Goal: Task Accomplishment & Management: Complete application form

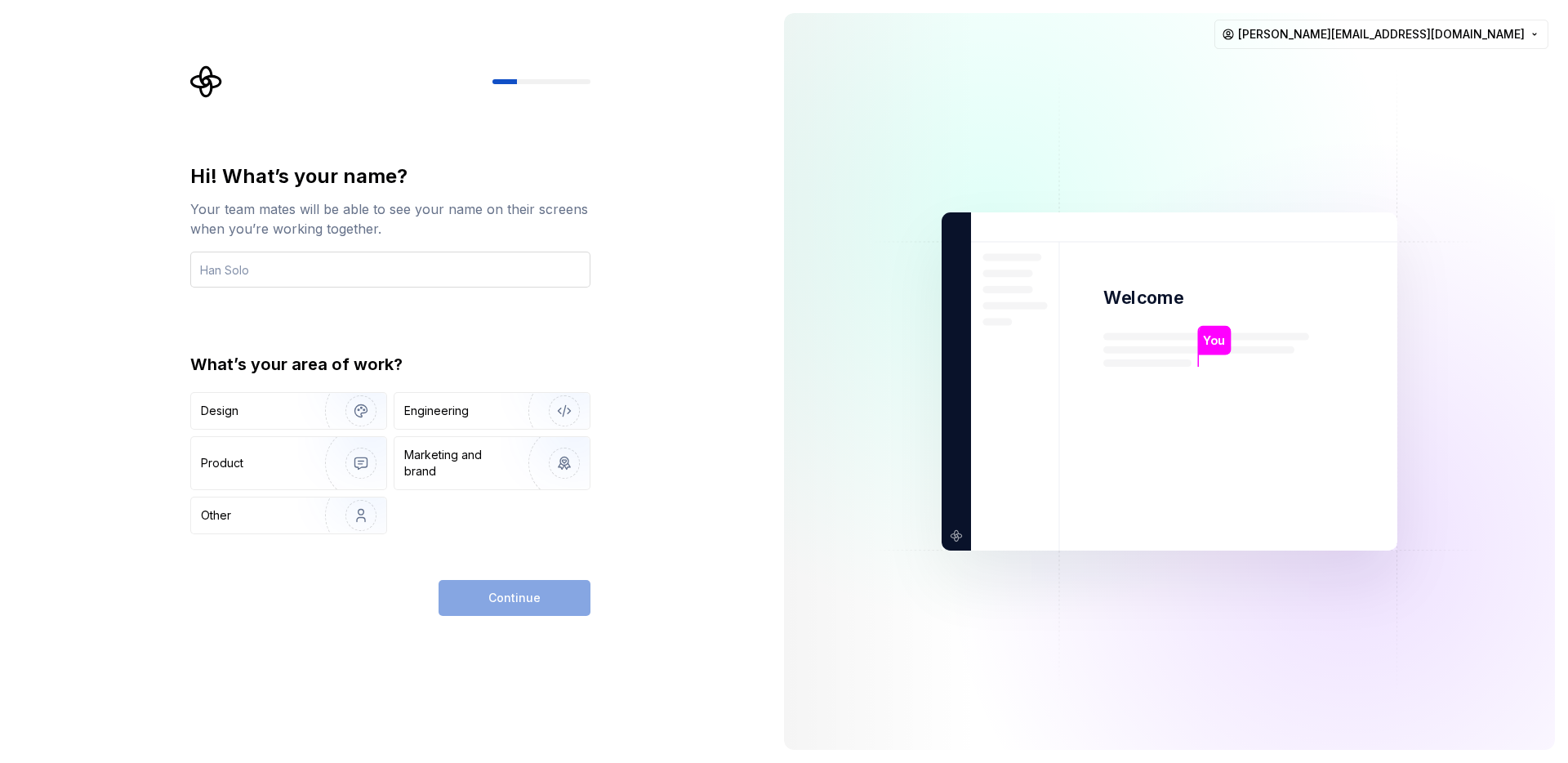
click at [384, 258] on input "text" at bounding box center [390, 269] width 400 height 36
type input "Alberto"
click at [481, 409] on div "Engineering" at bounding box center [469, 410] width 130 height 16
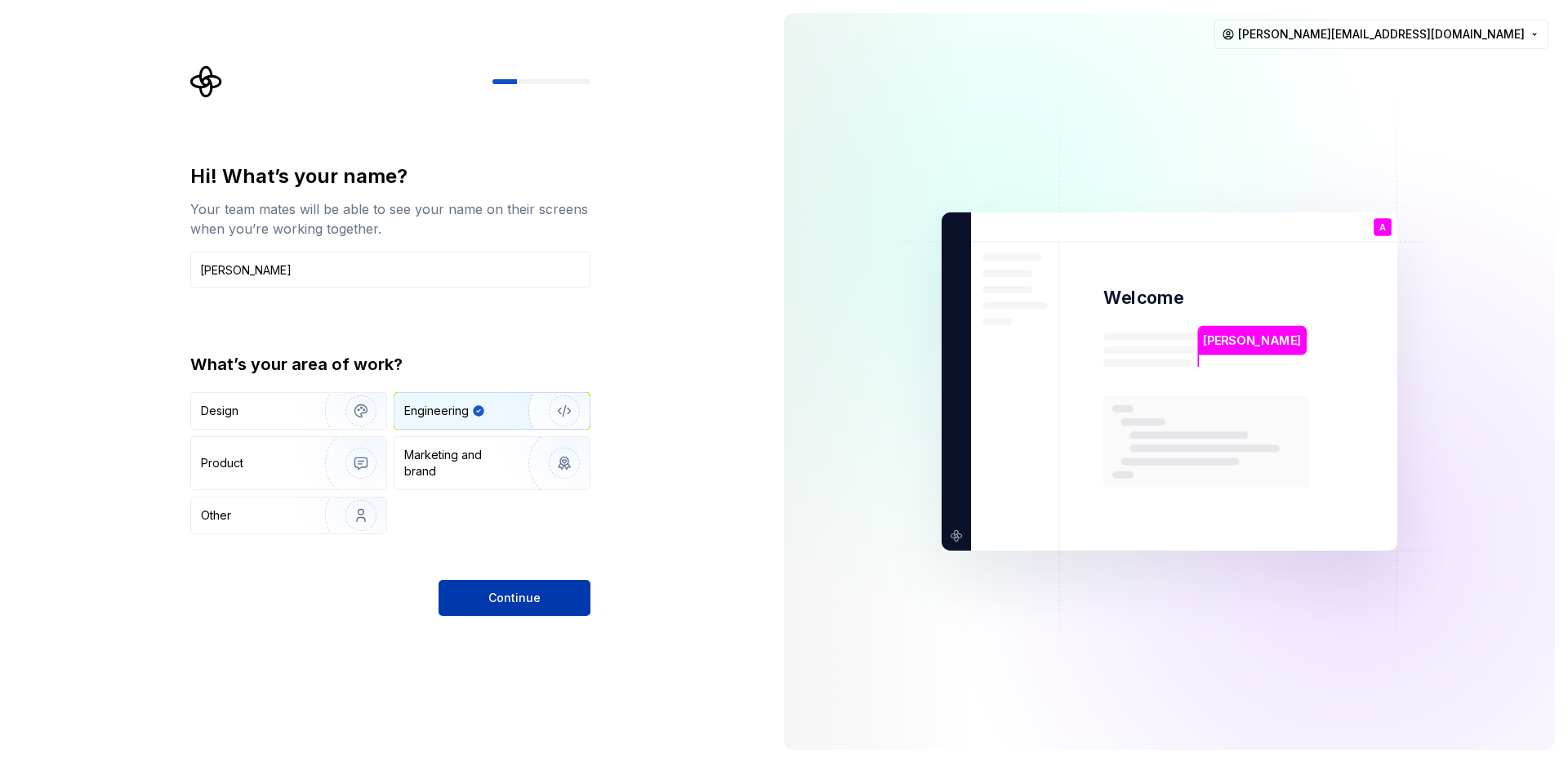
click at [474, 592] on button "Continue" at bounding box center [514, 598] width 152 height 36
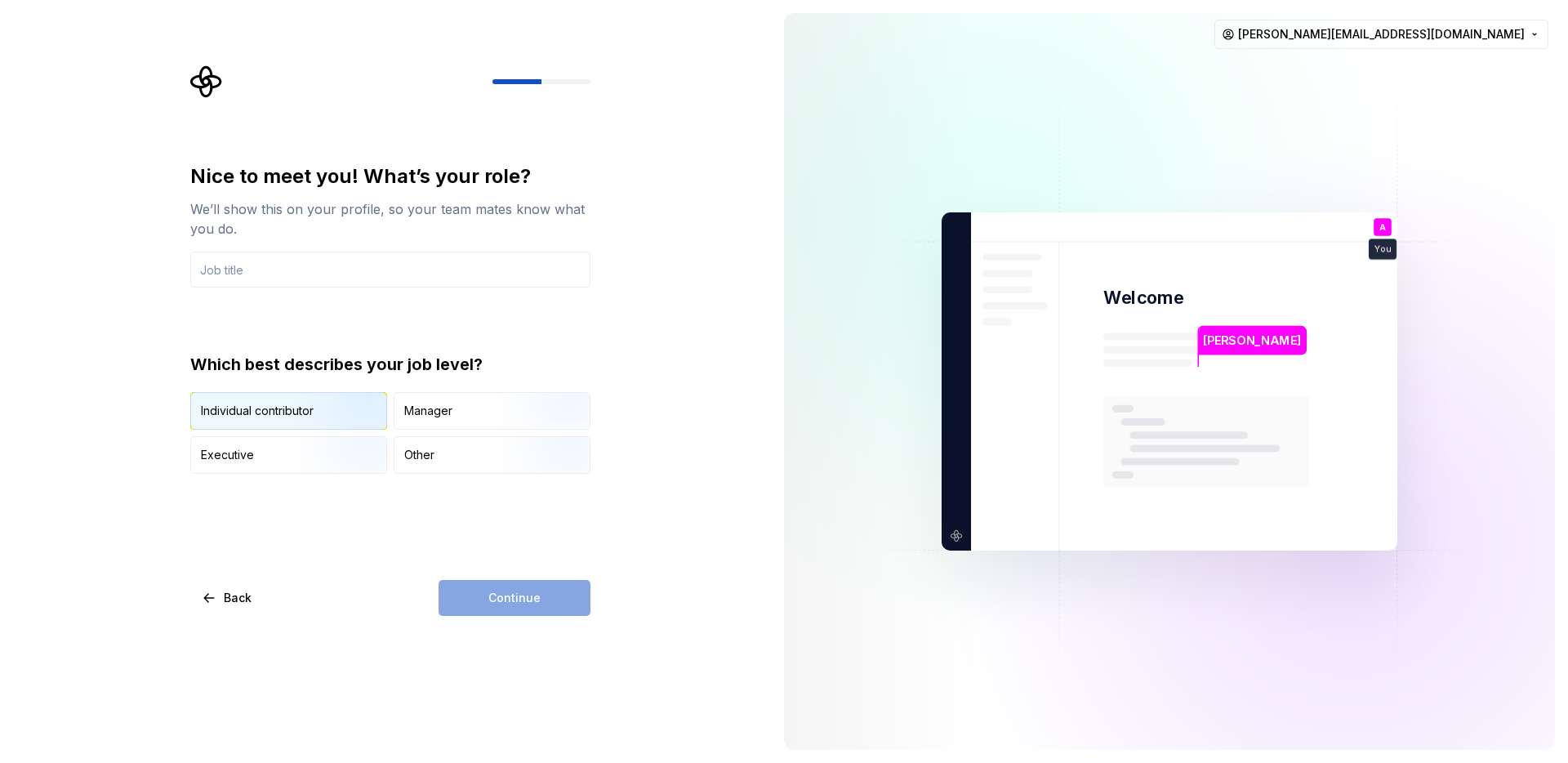
click at [286, 422] on div "Individual contributor" at bounding box center [288, 411] width 195 height 36
click at [468, 610] on div "Continue" at bounding box center [514, 598] width 152 height 36
click at [299, 282] on input "text" at bounding box center [390, 269] width 400 height 36
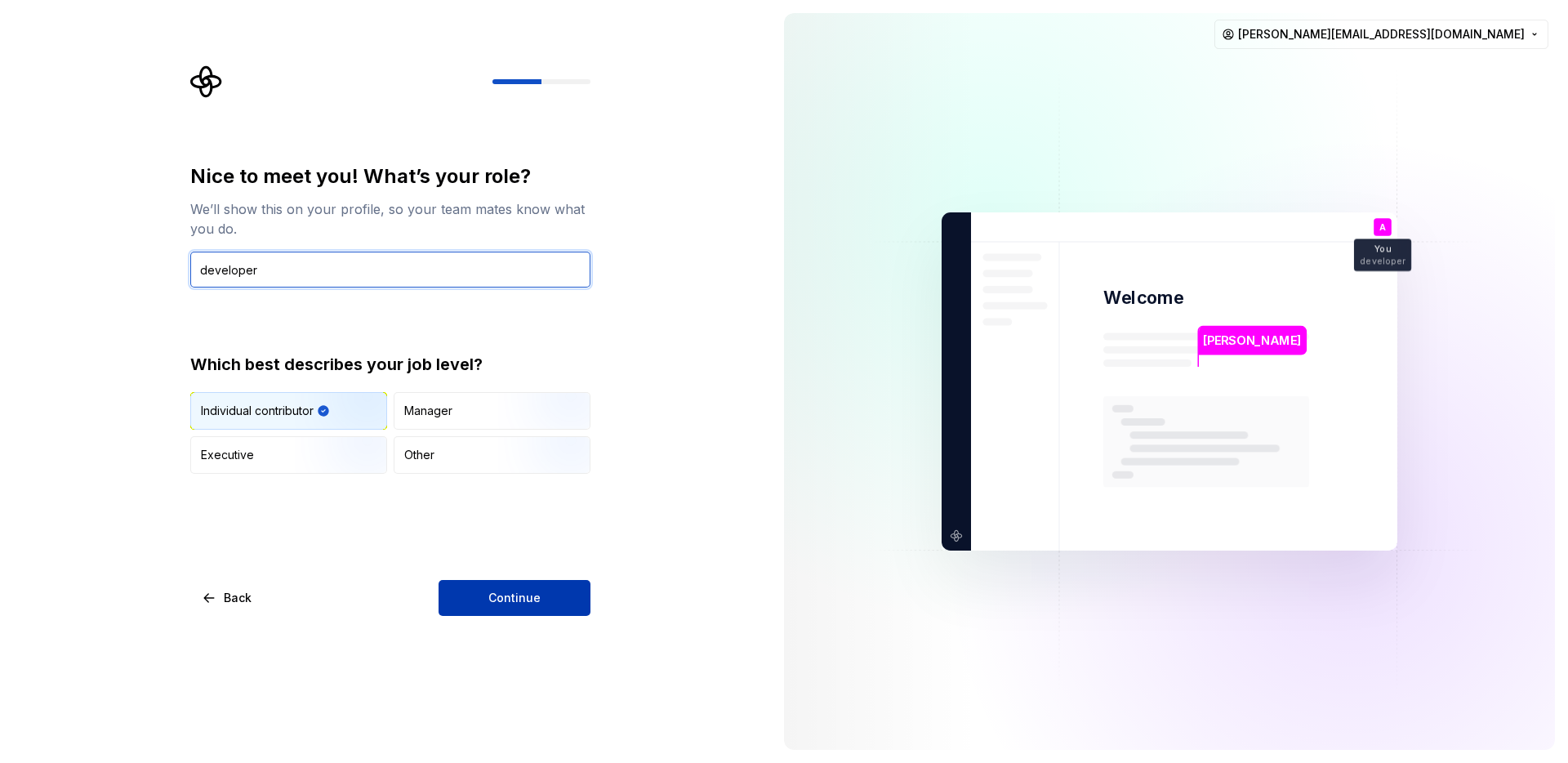
type input "developer"
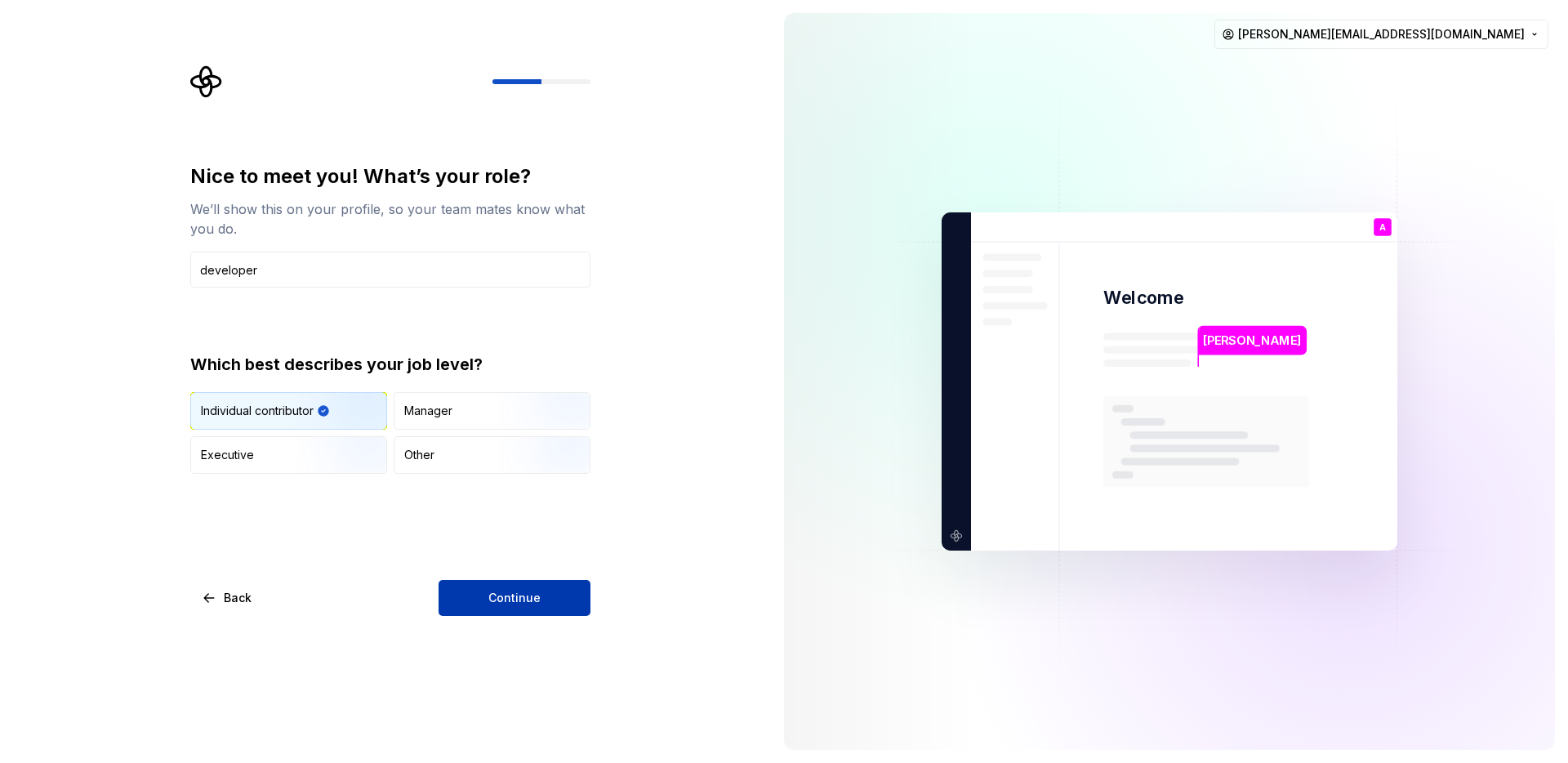
click at [506, 604] on span "Continue" at bounding box center [514, 597] width 52 height 16
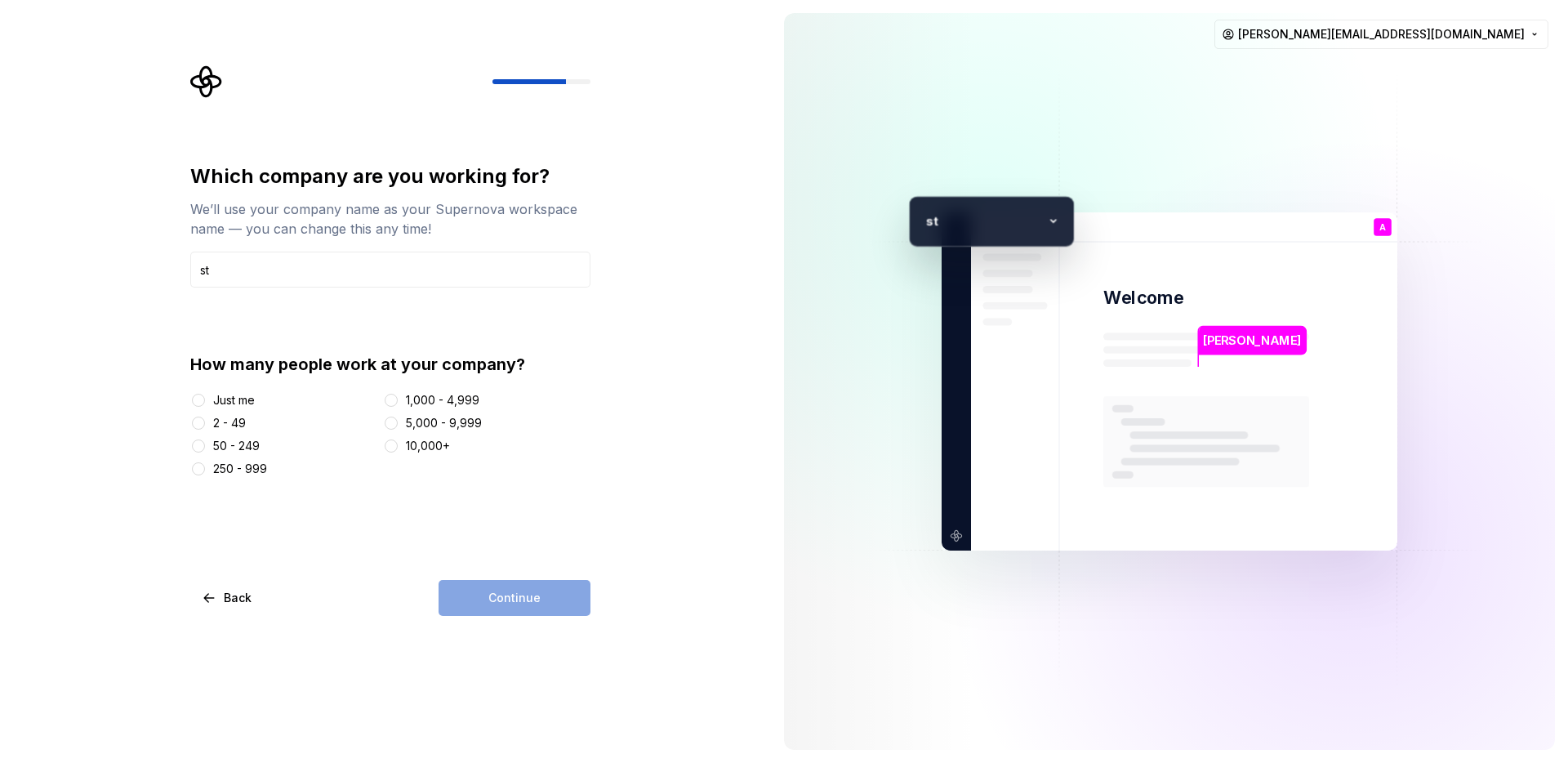
type input "s"
type input "Studio Visuale"
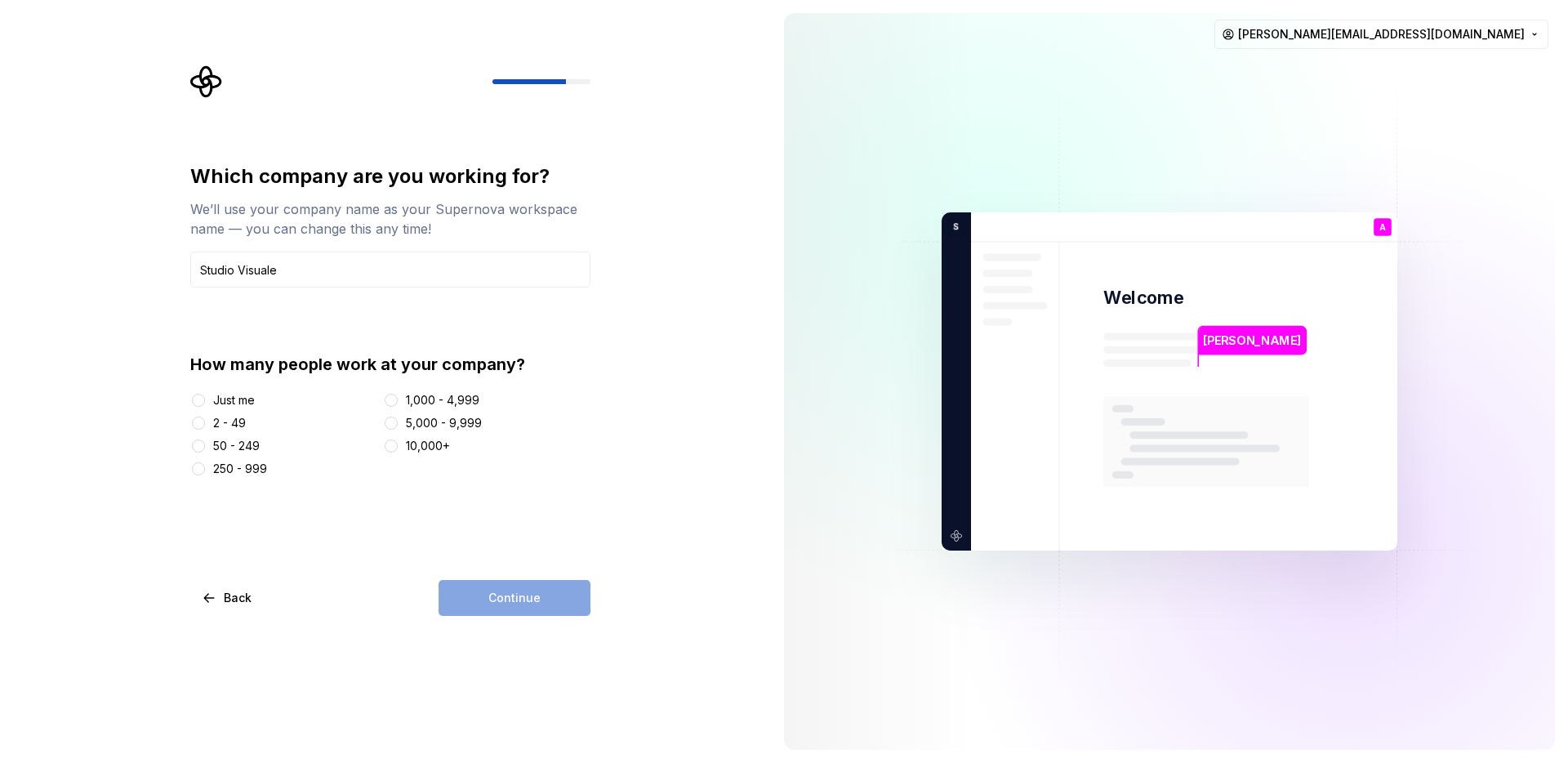
click at [229, 423] on div "2 - 49" at bounding box center [229, 423] width 33 height 16
click at [205, 423] on button "2 - 49" at bounding box center [198, 422] width 13 height 13
click at [495, 600] on span "Continue" at bounding box center [514, 597] width 52 height 16
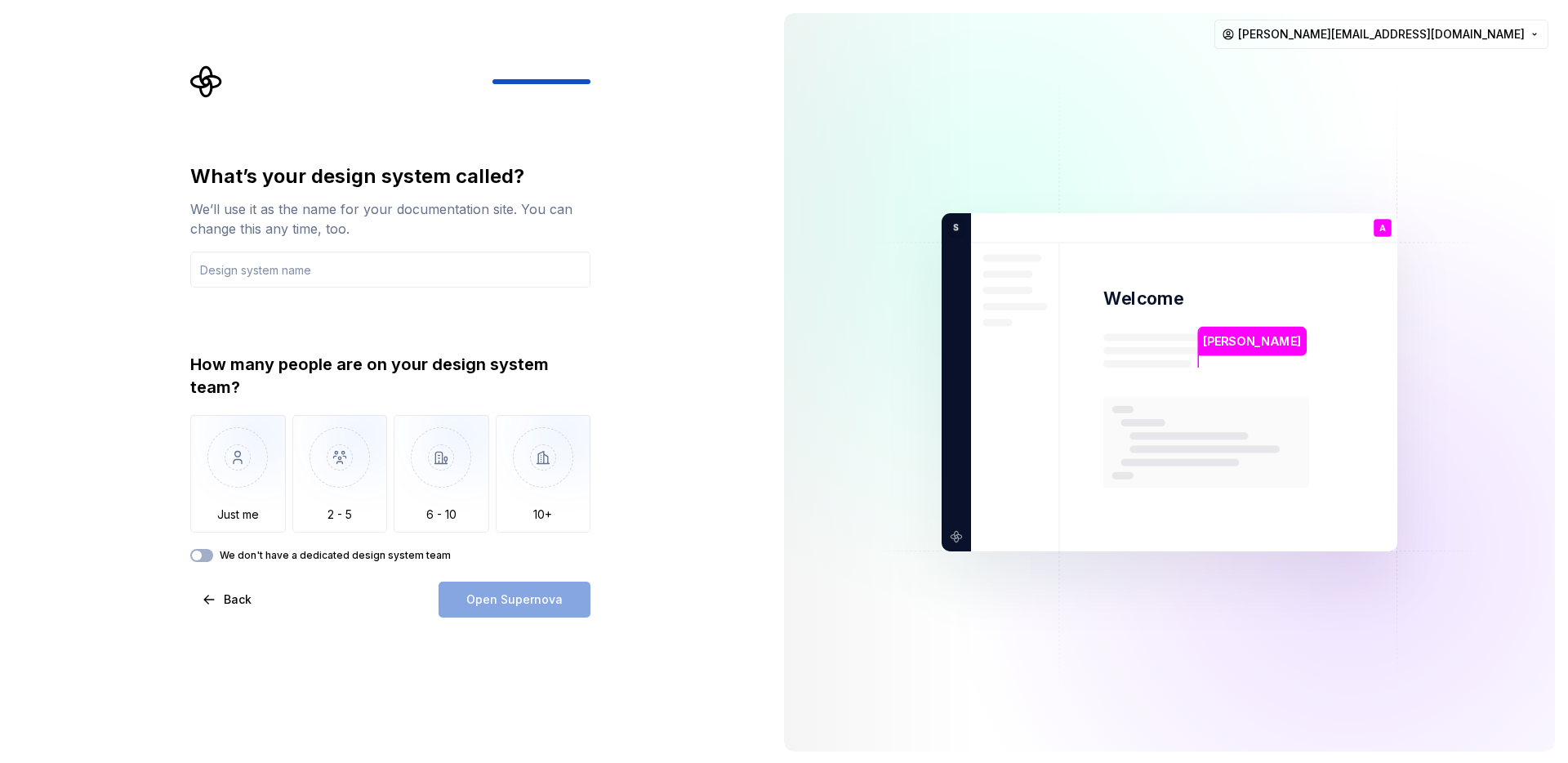
click at [393, 557] on label "We don't have a dedicated design system team" at bounding box center [335, 555] width 231 height 13
click at [213, 557] on button "We don't have a dedicated design system team" at bounding box center [202, 555] width 23 height 13
click at [469, 590] on div "Open Supernova" at bounding box center [514, 600] width 152 height 36
click at [475, 602] on div "Open Supernova" at bounding box center [514, 600] width 152 height 36
click at [283, 271] on input "text" at bounding box center [390, 269] width 400 height 36
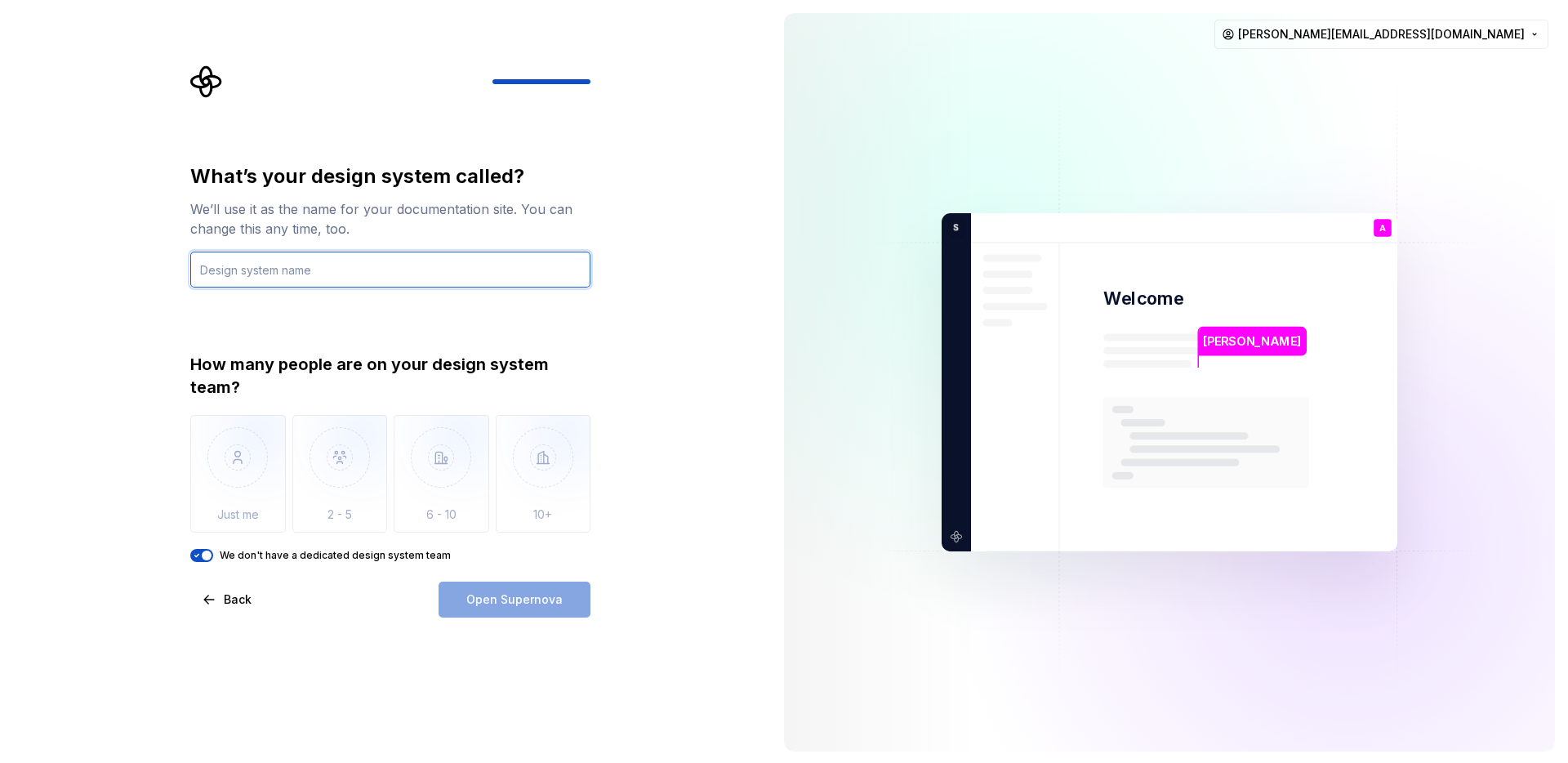
click at [305, 285] on input "text" at bounding box center [390, 269] width 400 height 36
type input "CMSV"
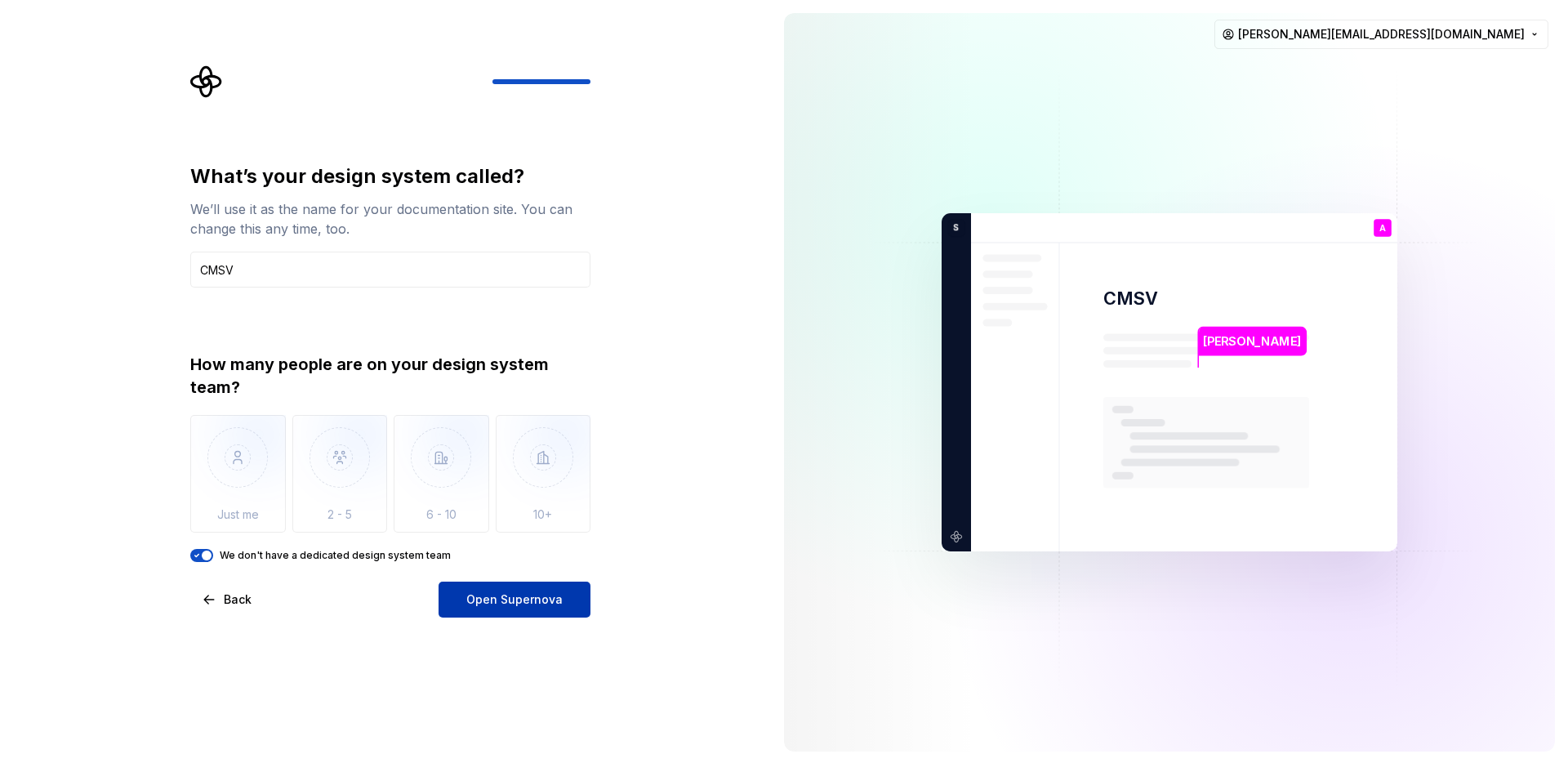
click at [544, 594] on span "Open Supernova" at bounding box center [514, 599] width 96 height 16
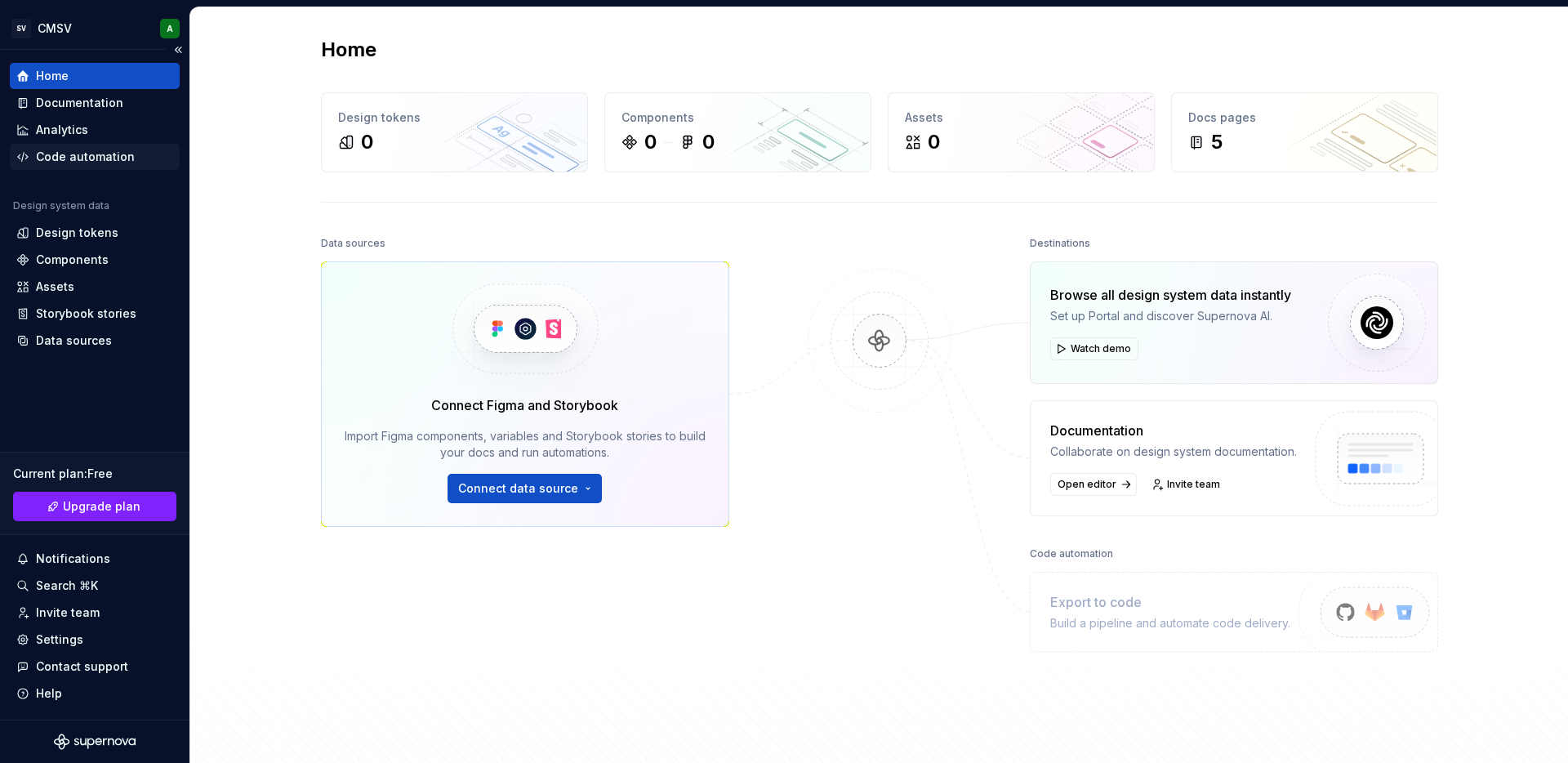
click at [117, 153] on div "Code automation" at bounding box center [85, 156] width 99 height 16
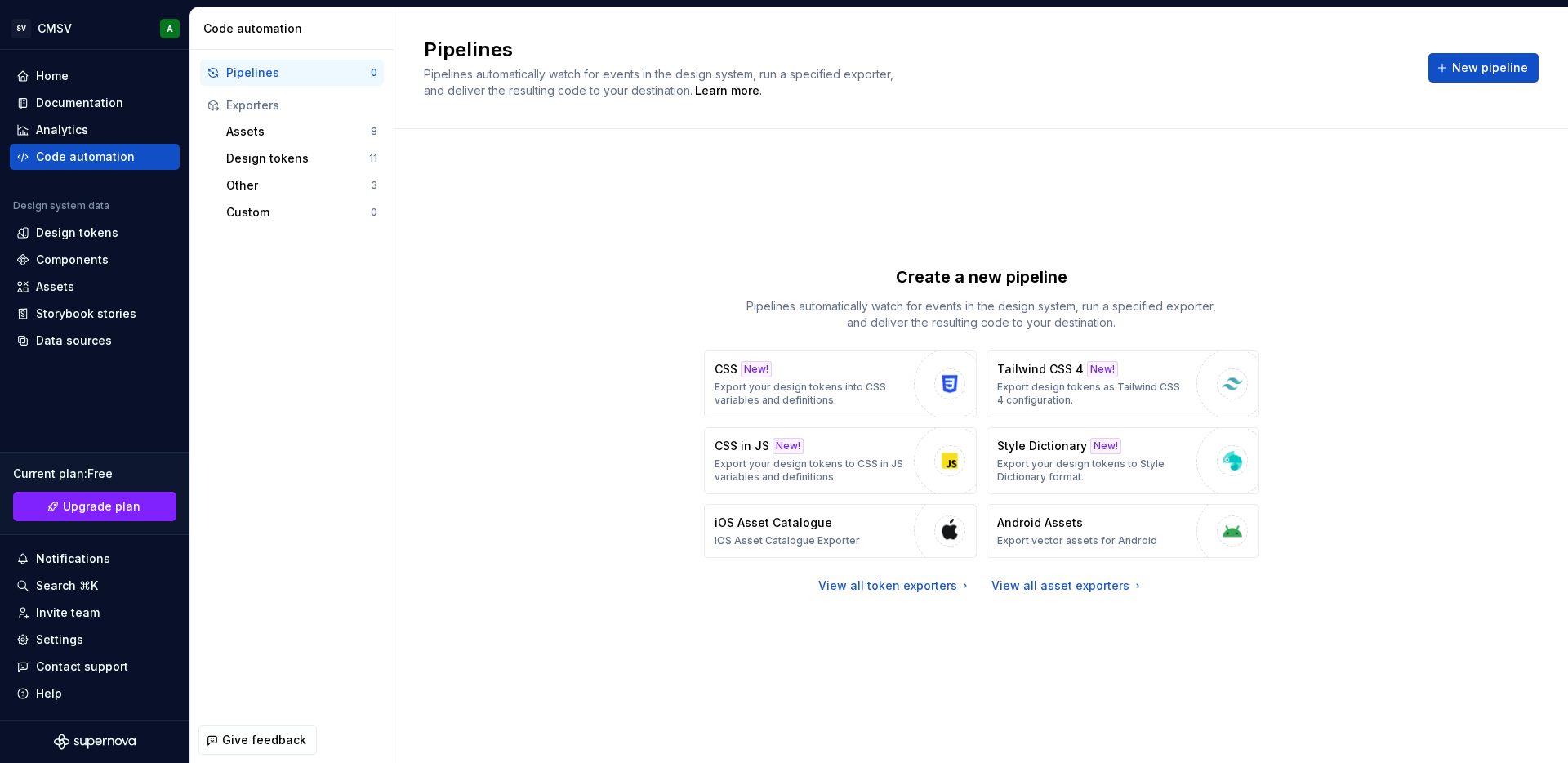
click at [582, 359] on div "Create a new pipeline Pipelines automatically watch for events in the design sy…" at bounding box center [981, 430] width 1115 height 542
click at [100, 68] on div "Home" at bounding box center [94, 76] width 157 height 16
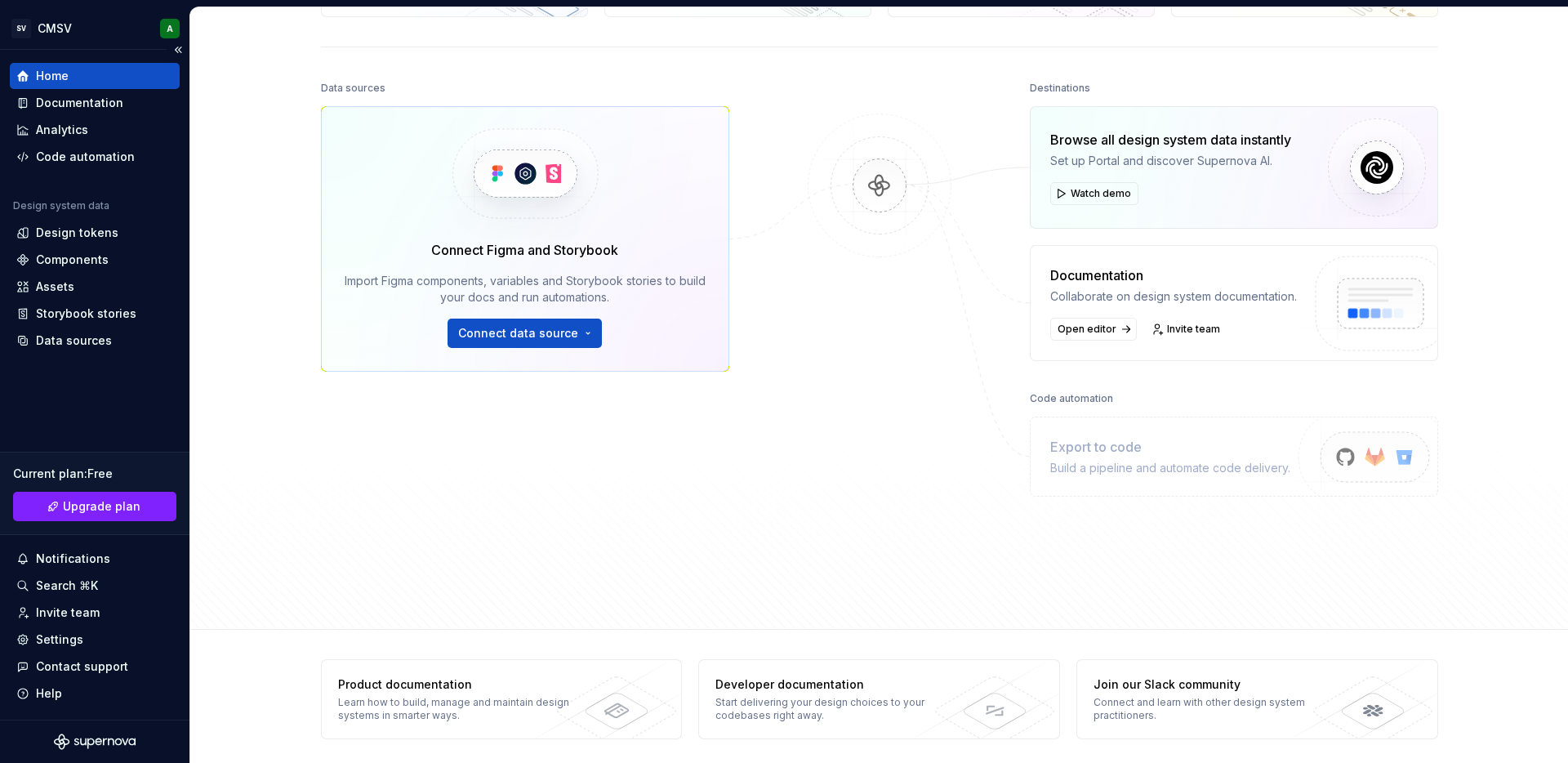
scroll to position [161, 0]
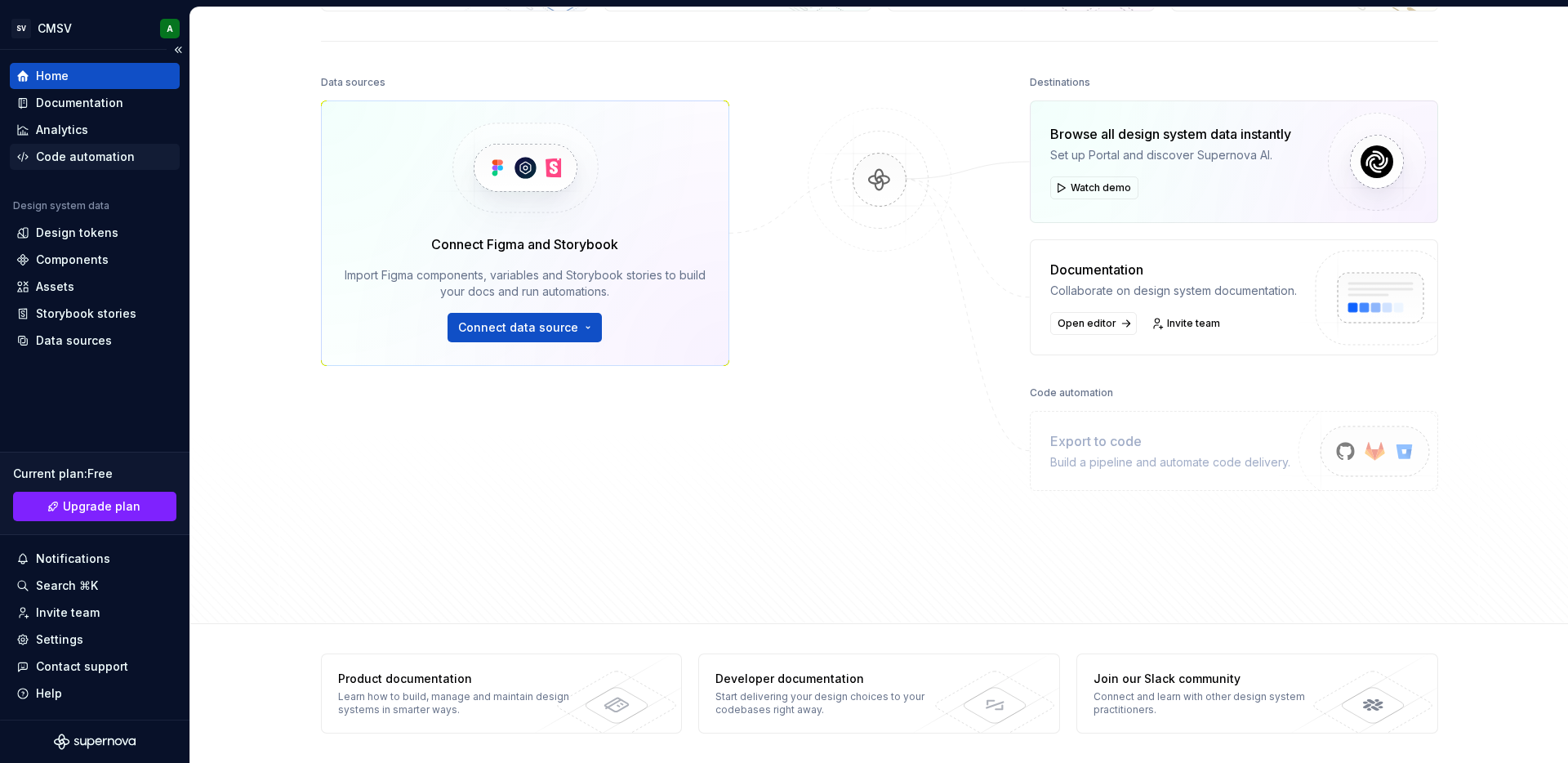
click at [101, 159] on div "Code automation" at bounding box center [85, 156] width 99 height 16
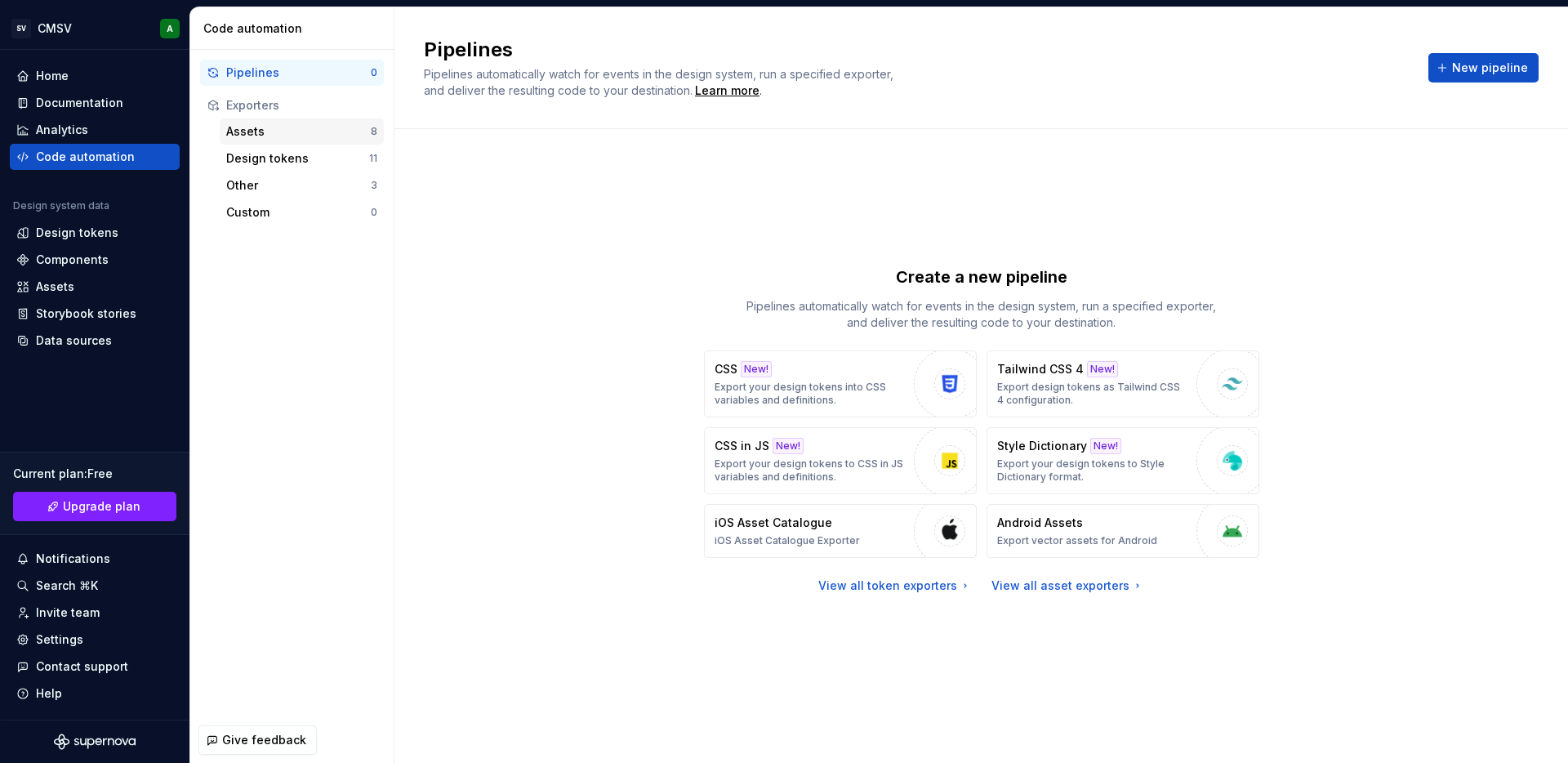
click at [350, 134] on div "Assets" at bounding box center [299, 131] width 144 height 16
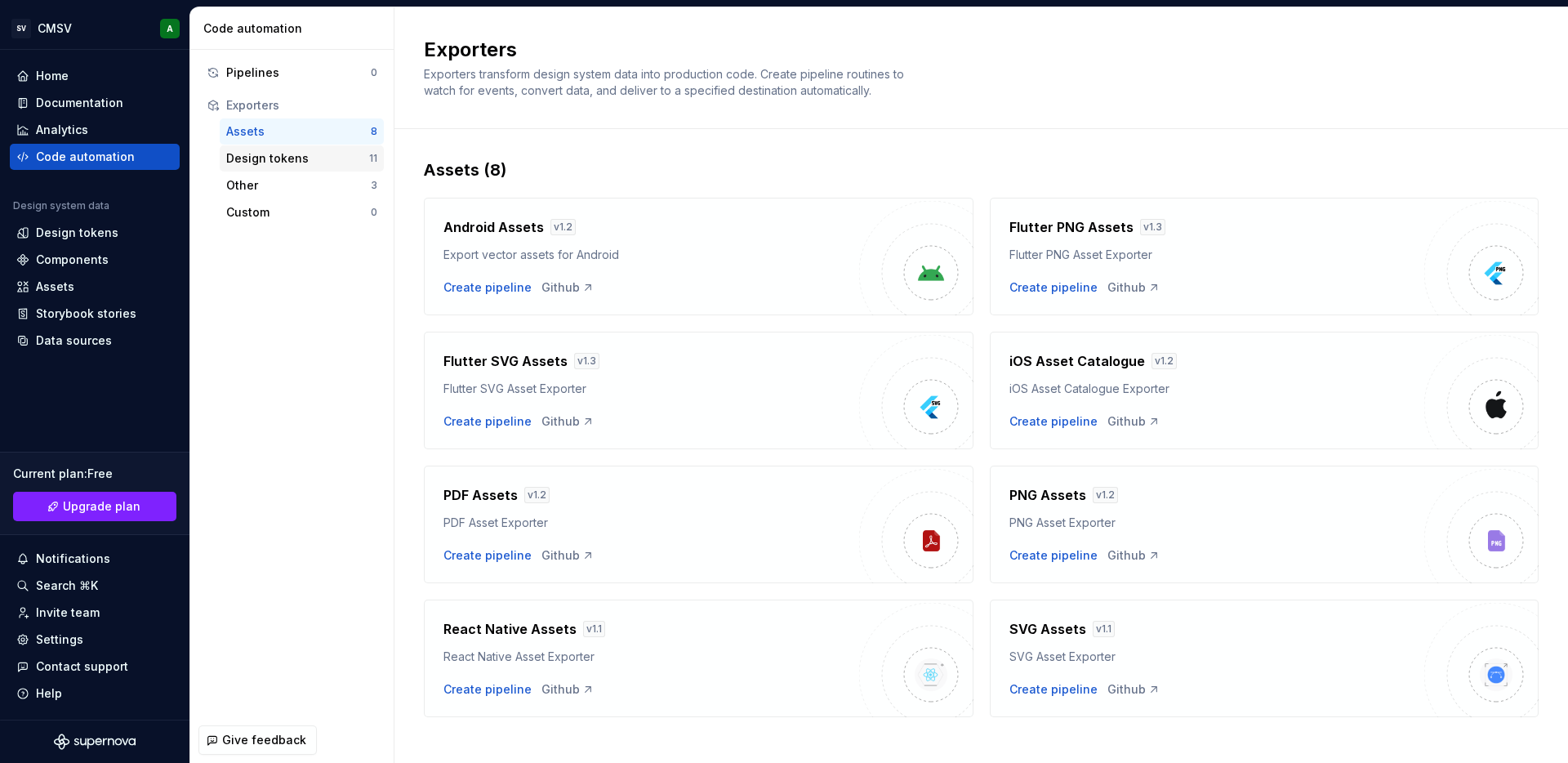
click at [269, 161] on div "Design tokens" at bounding box center [298, 158] width 143 height 16
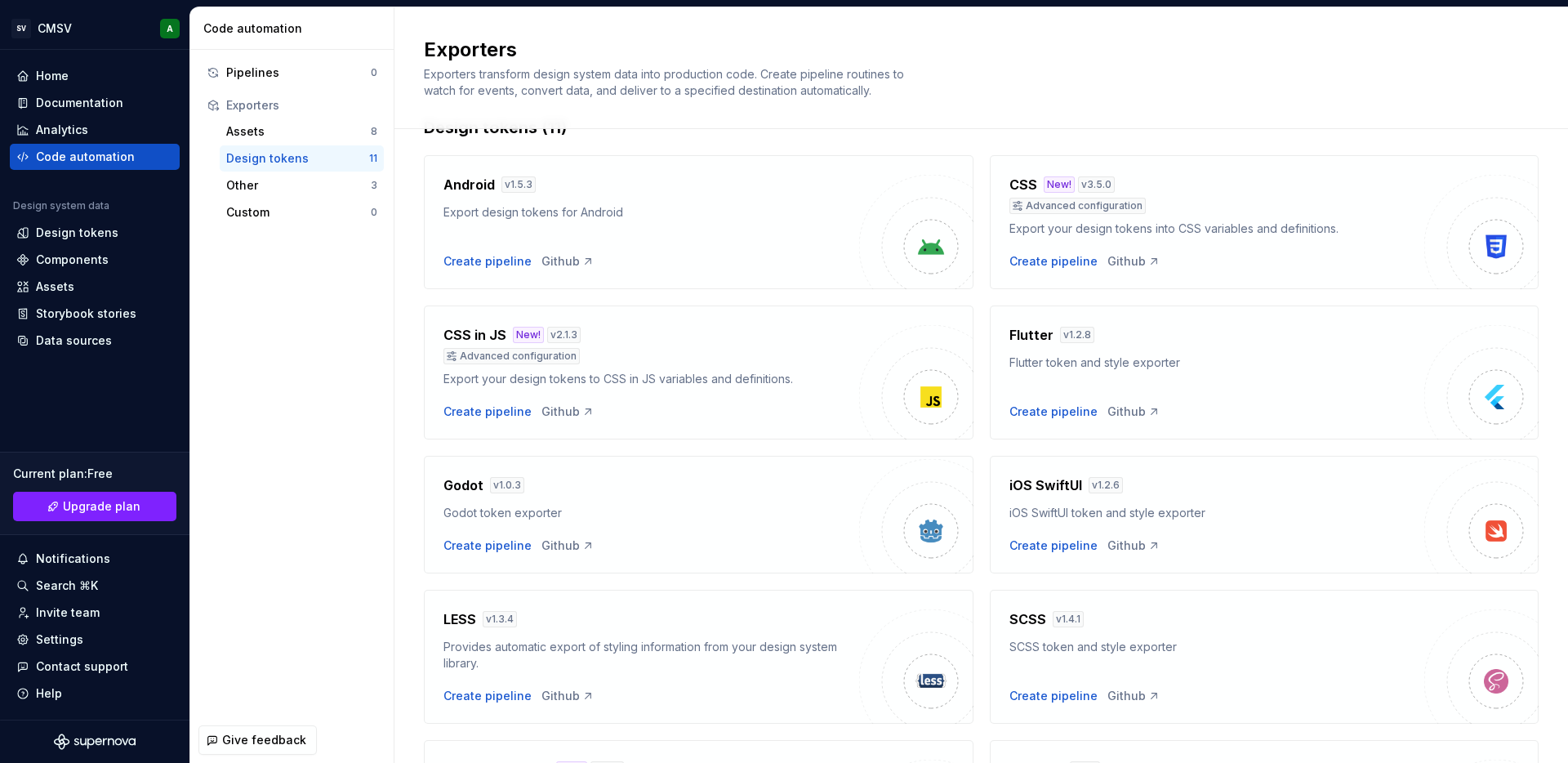
scroll to position [366, 0]
